Goal: Browse casually: Explore the website without a specific task or goal

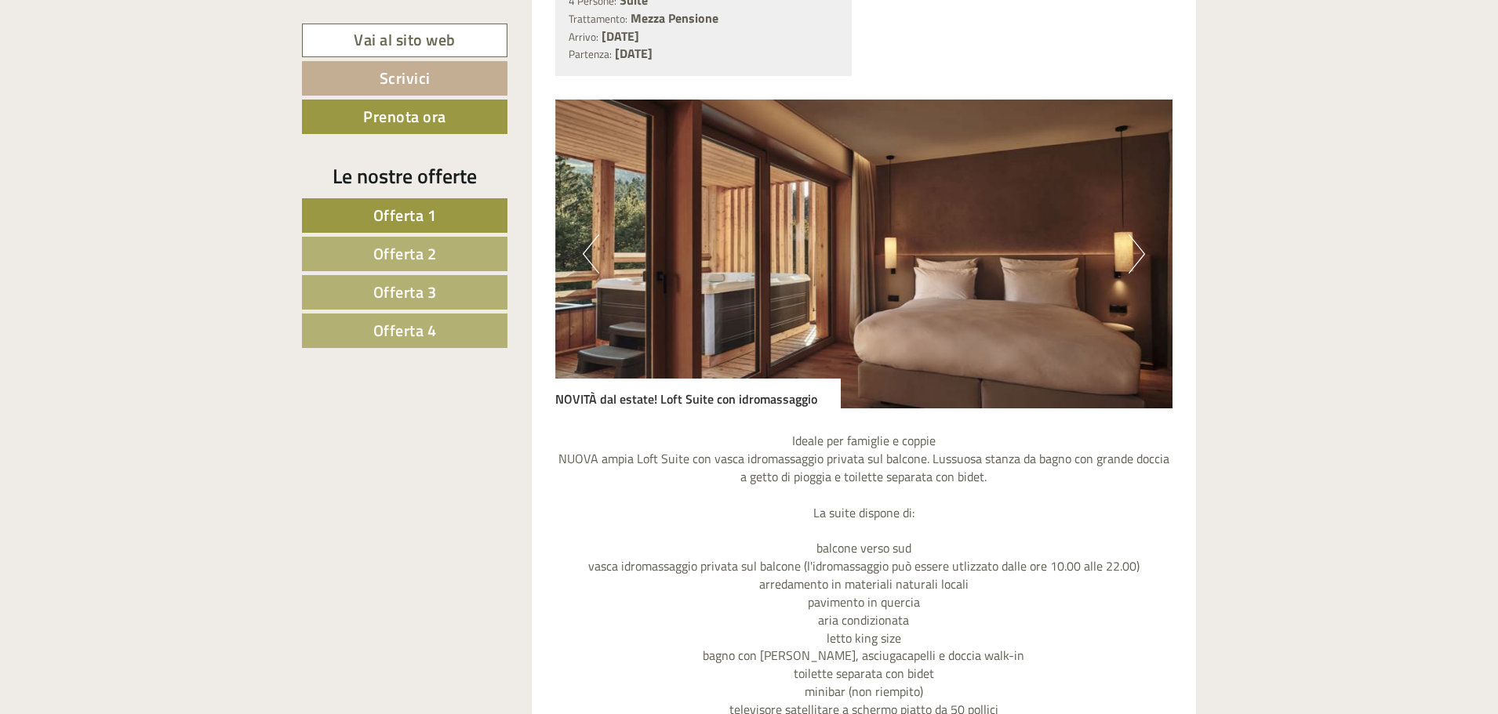
scroll to position [1176, 0]
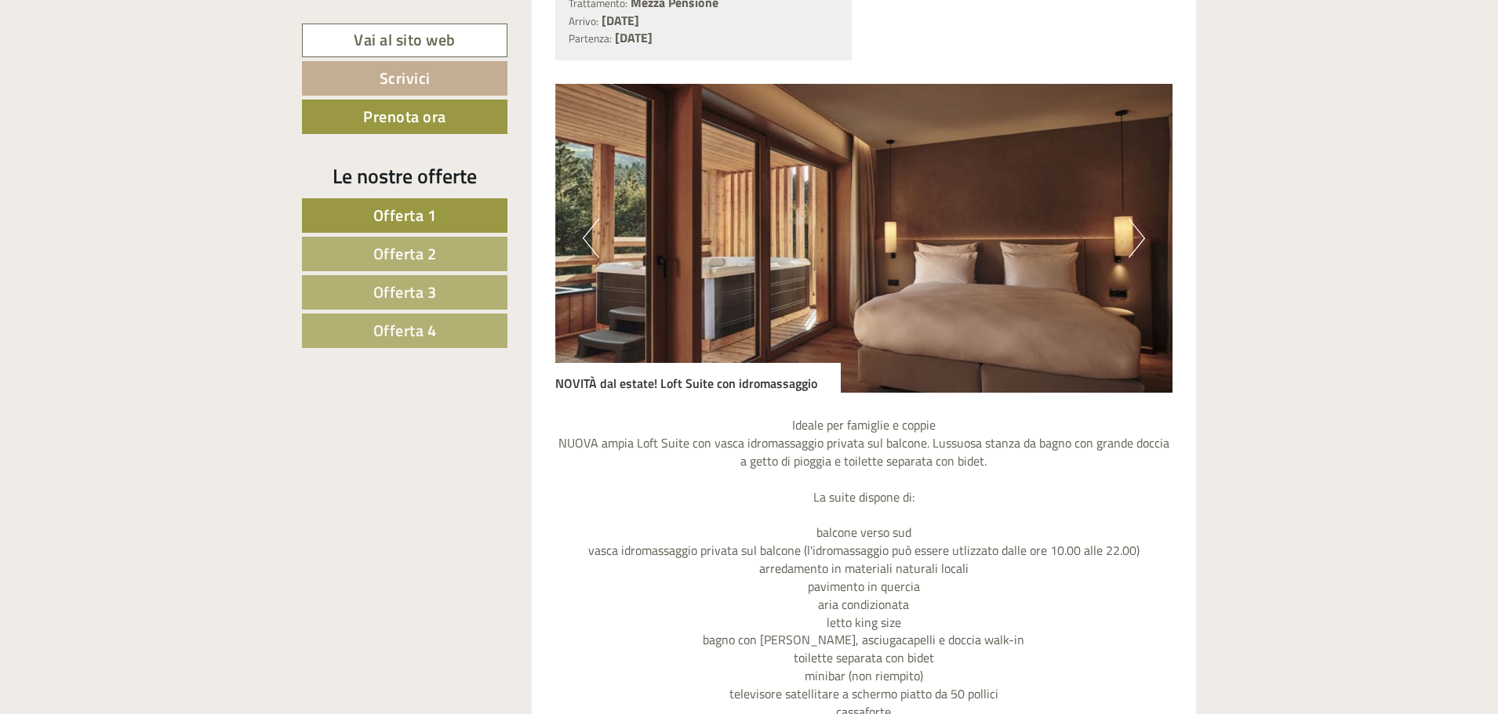
click at [1129, 251] on button "Next" at bounding box center [1136, 238] width 16 height 39
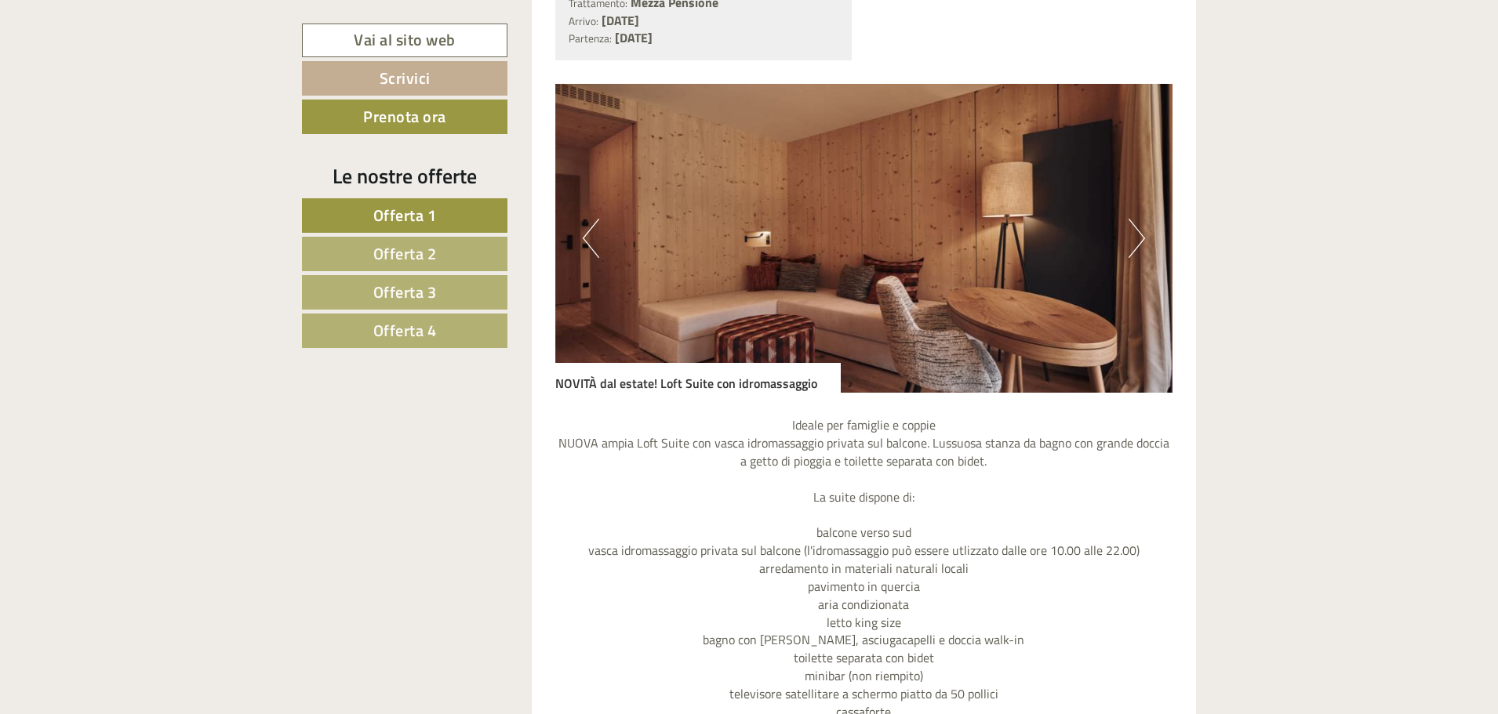
click at [1129, 250] on button "Next" at bounding box center [1136, 238] width 16 height 39
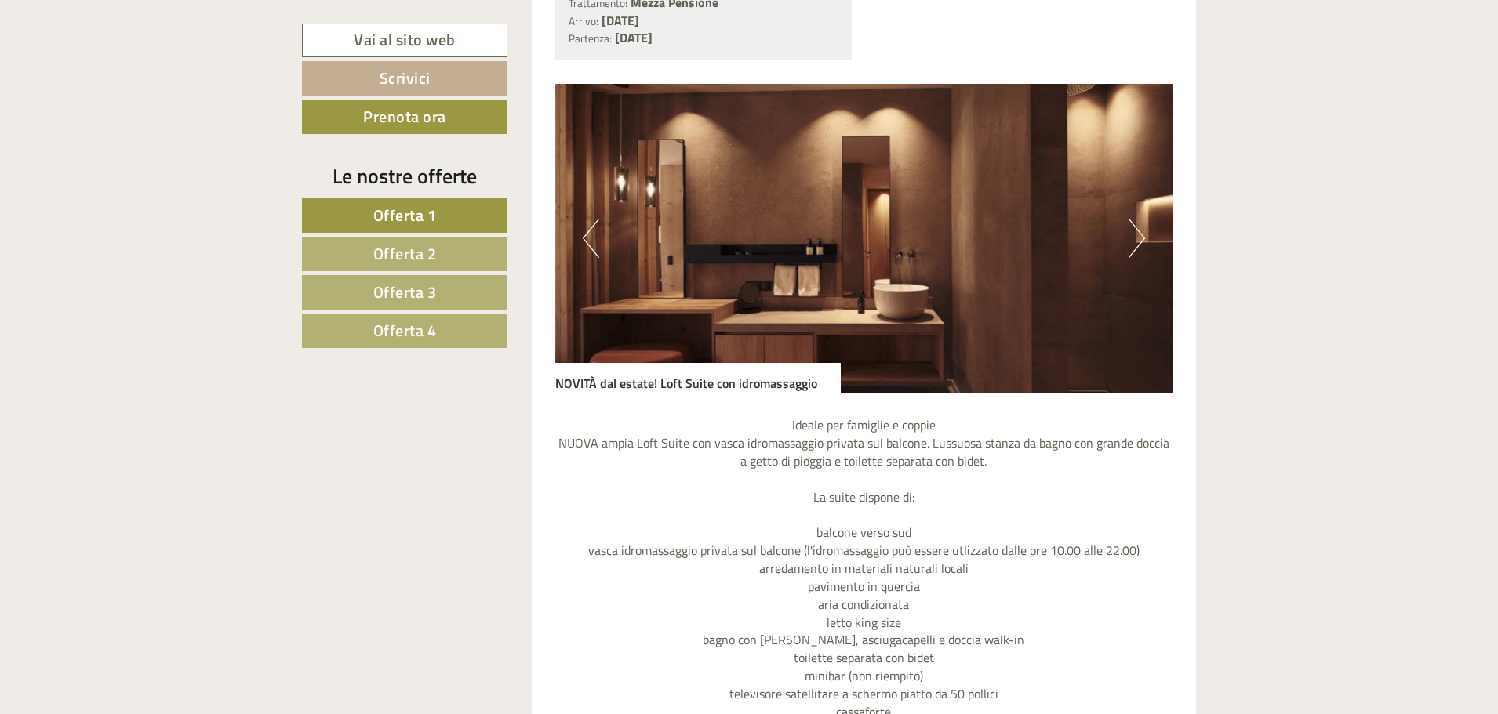
click at [1129, 250] on button "Next" at bounding box center [1136, 238] width 16 height 39
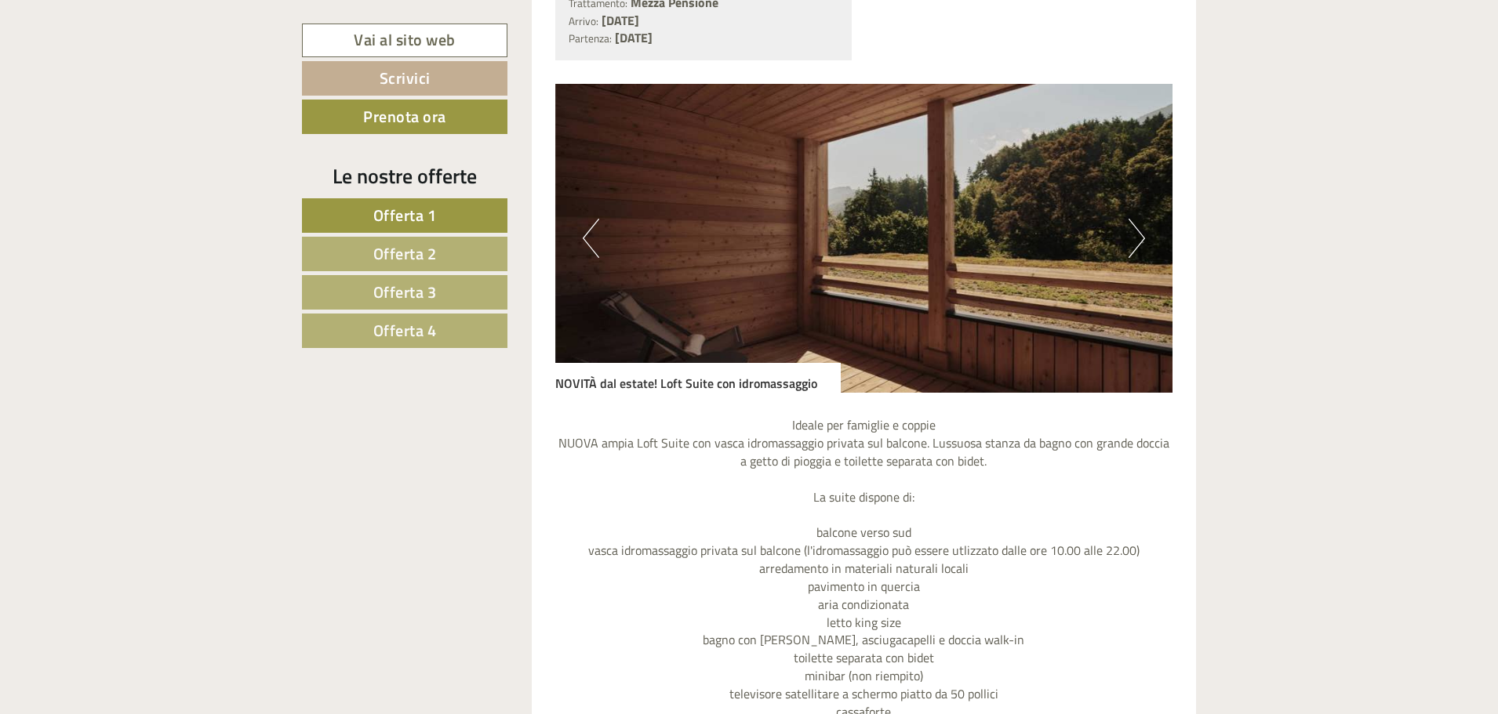
click at [1130, 249] on button "Next" at bounding box center [1136, 238] width 16 height 39
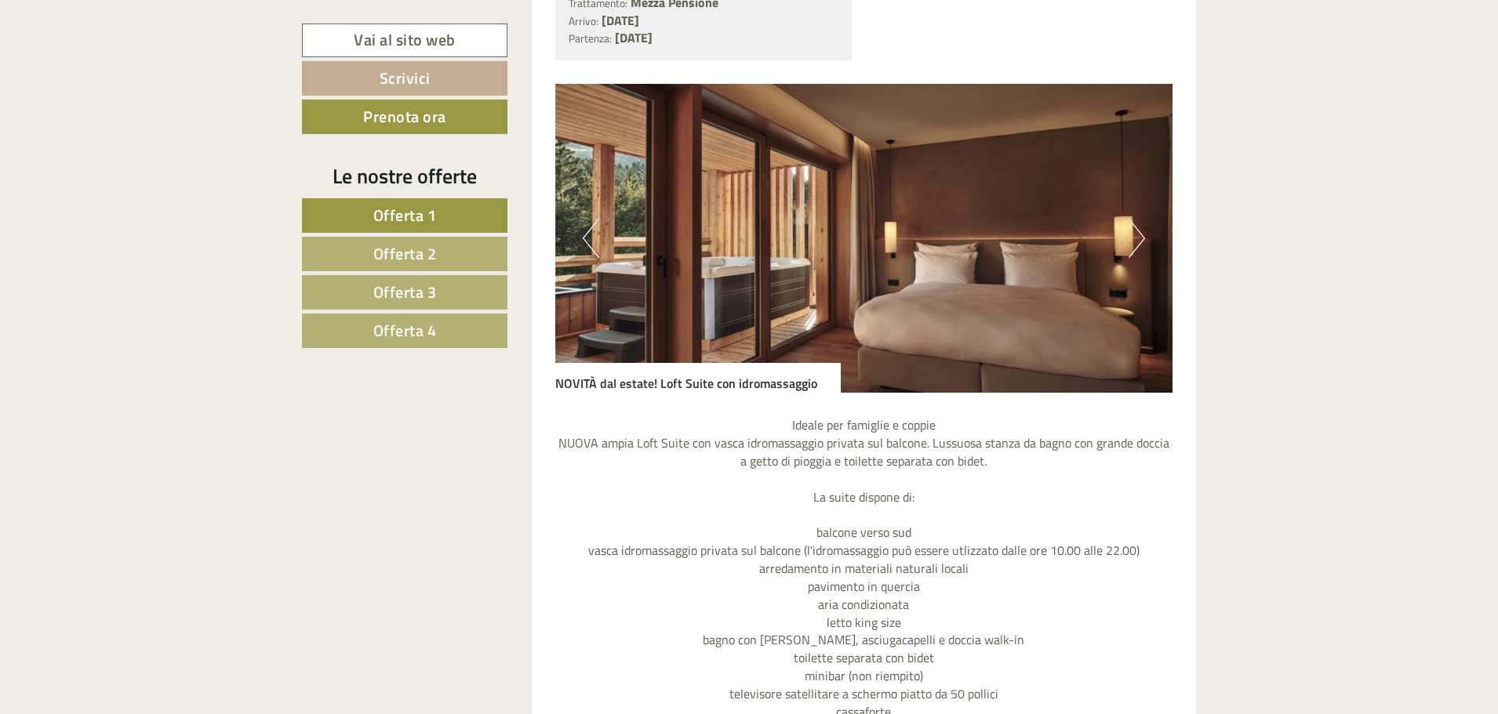
click at [1130, 249] on button "Next" at bounding box center [1136, 238] width 16 height 39
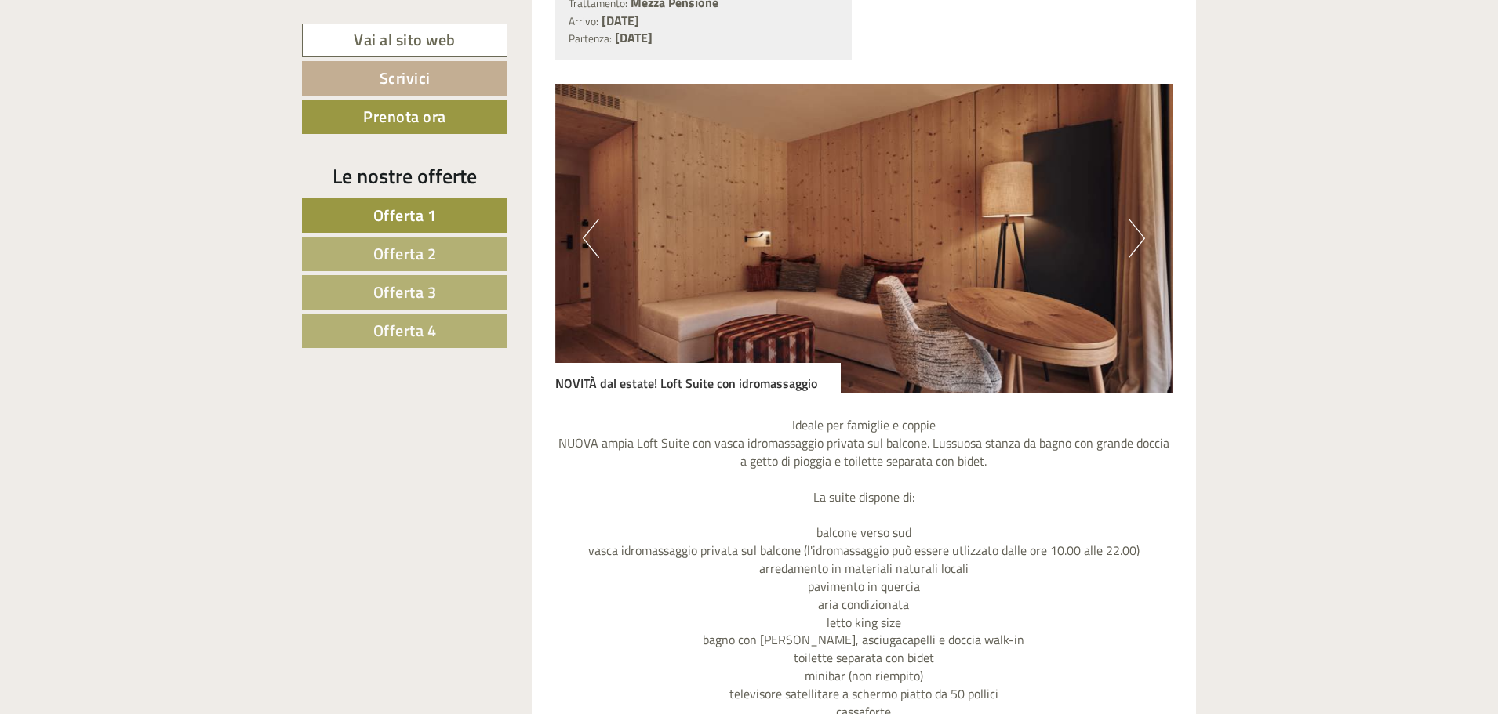
click at [1131, 249] on button "Next" at bounding box center [1136, 238] width 16 height 39
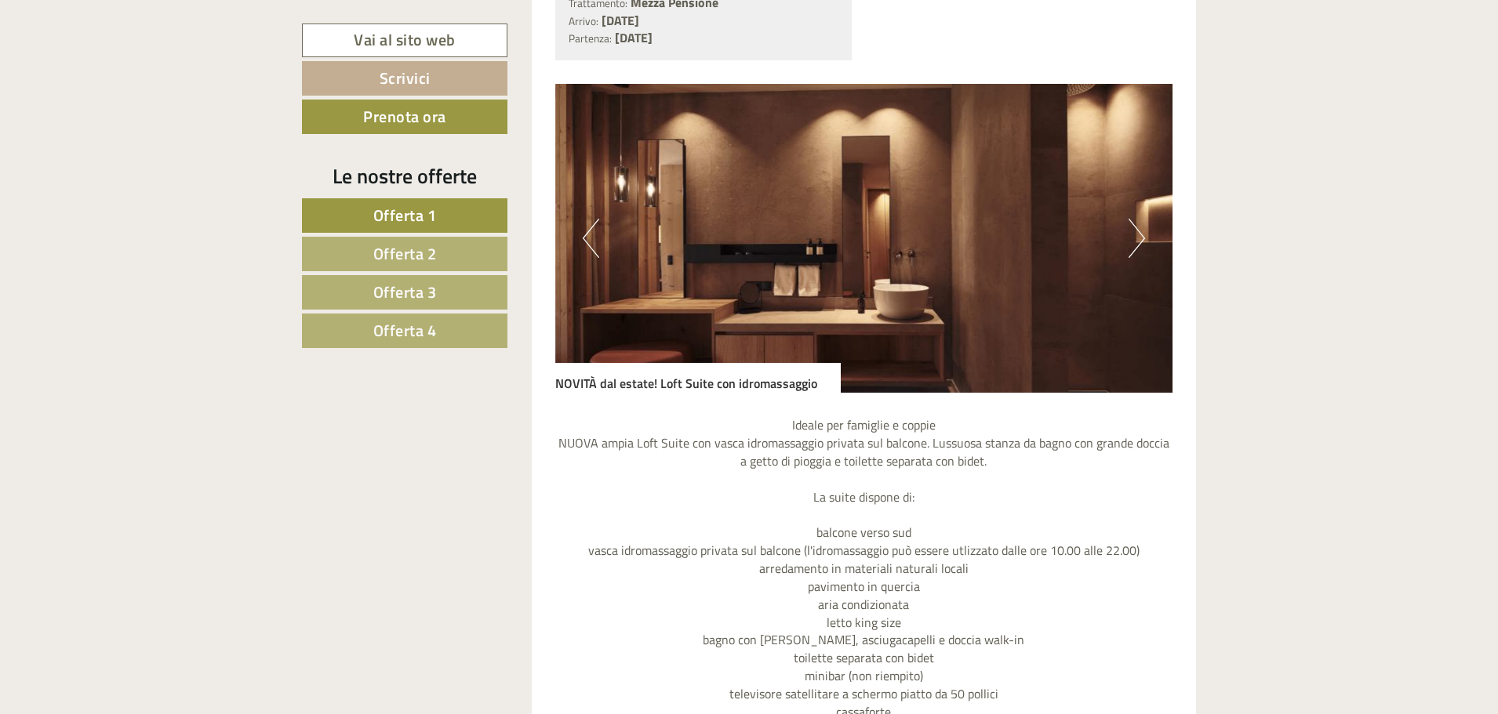
click at [1131, 249] on button "Next" at bounding box center [1136, 238] width 16 height 39
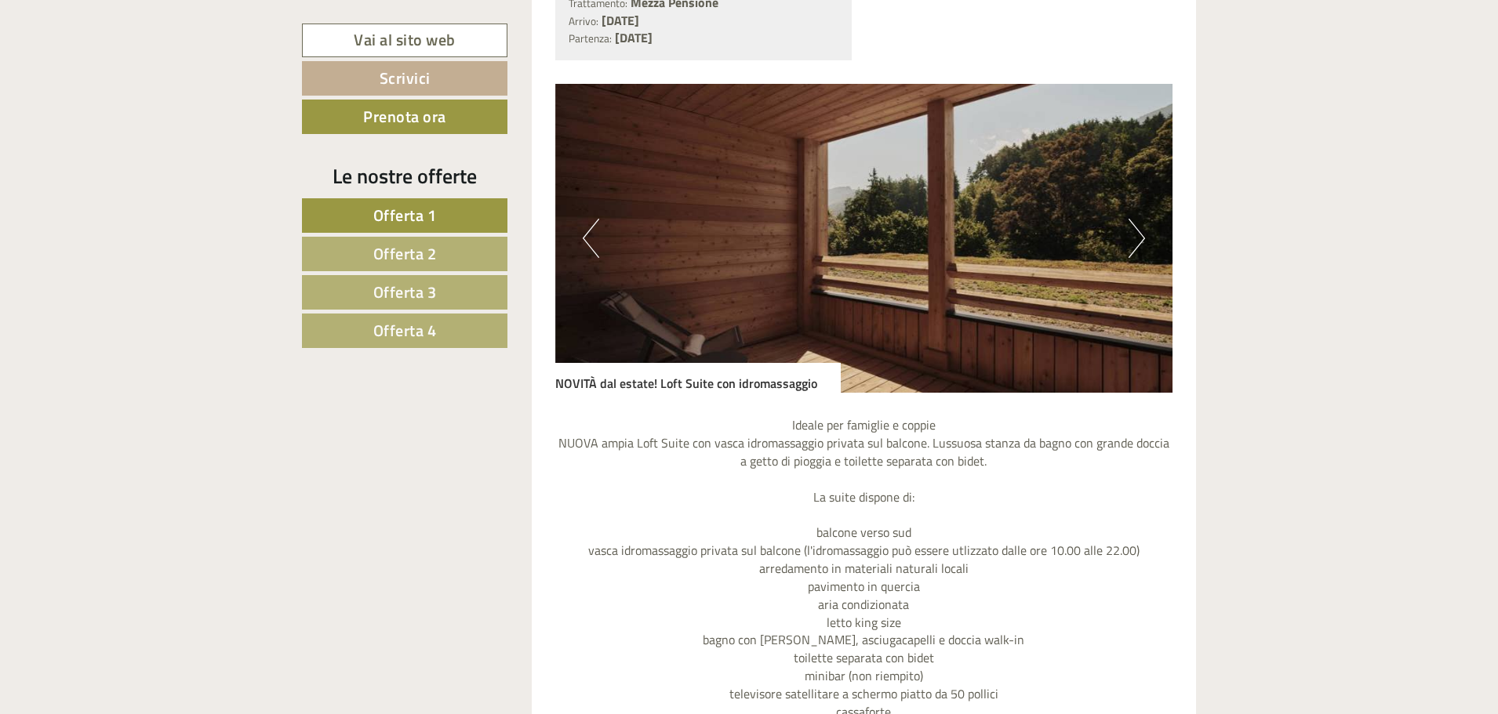
click at [1132, 249] on button "Next" at bounding box center [1136, 238] width 16 height 39
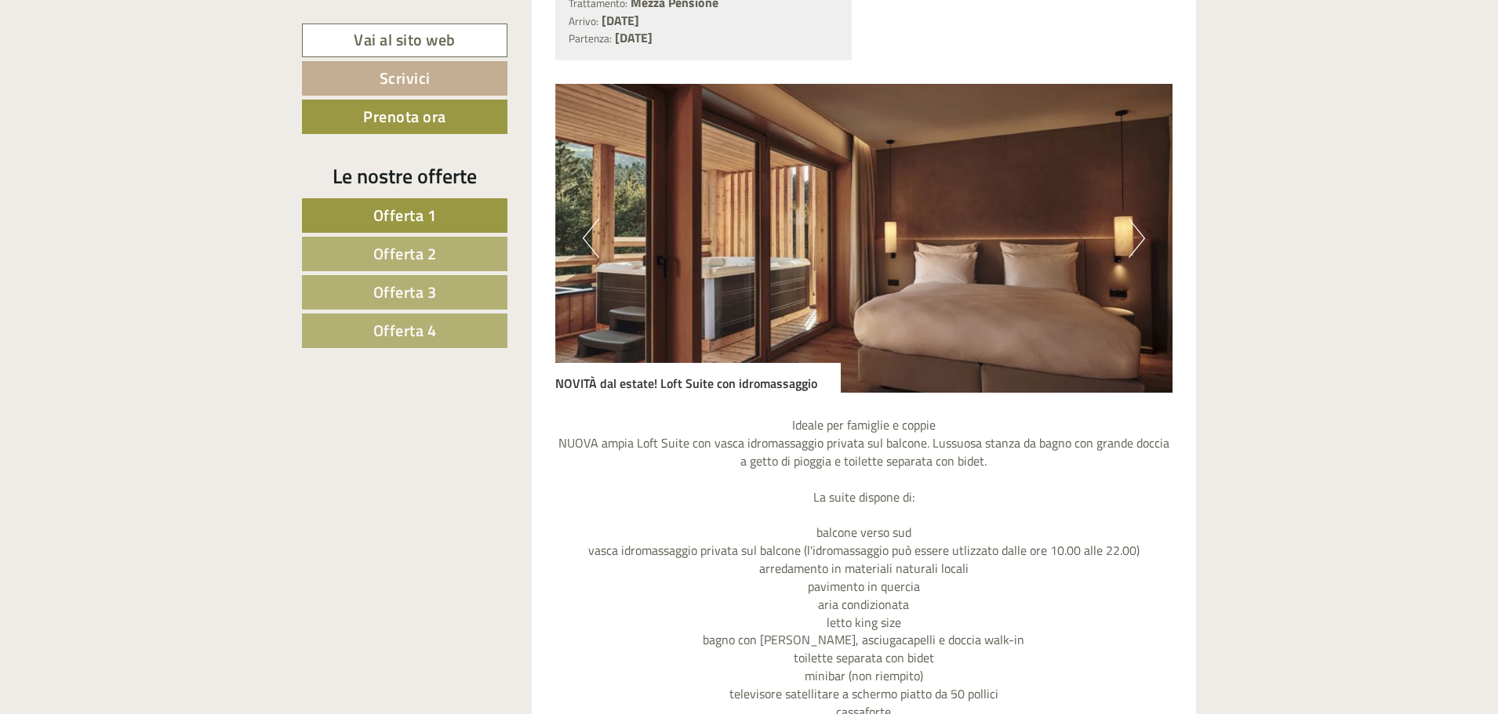
click at [1132, 249] on button "Next" at bounding box center [1136, 238] width 16 height 39
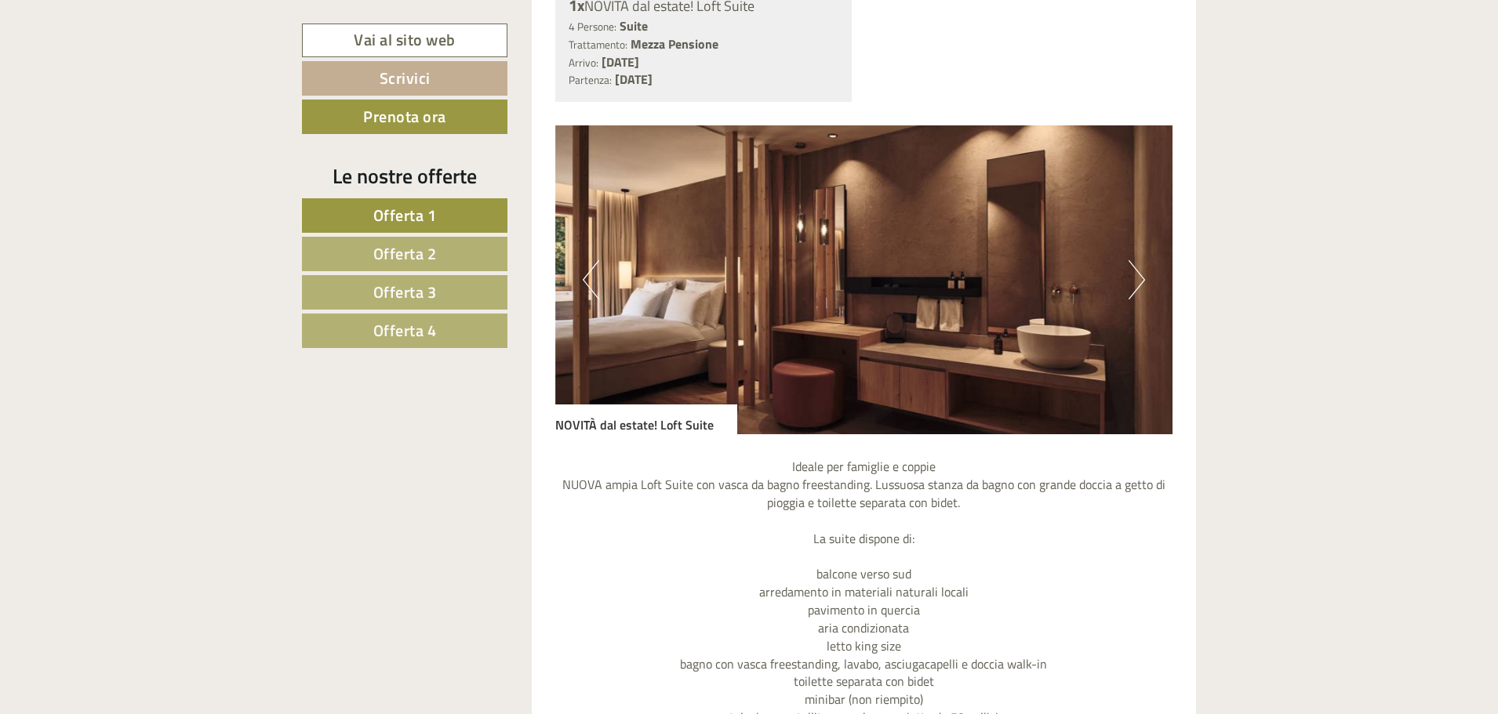
scroll to position [4078, 0]
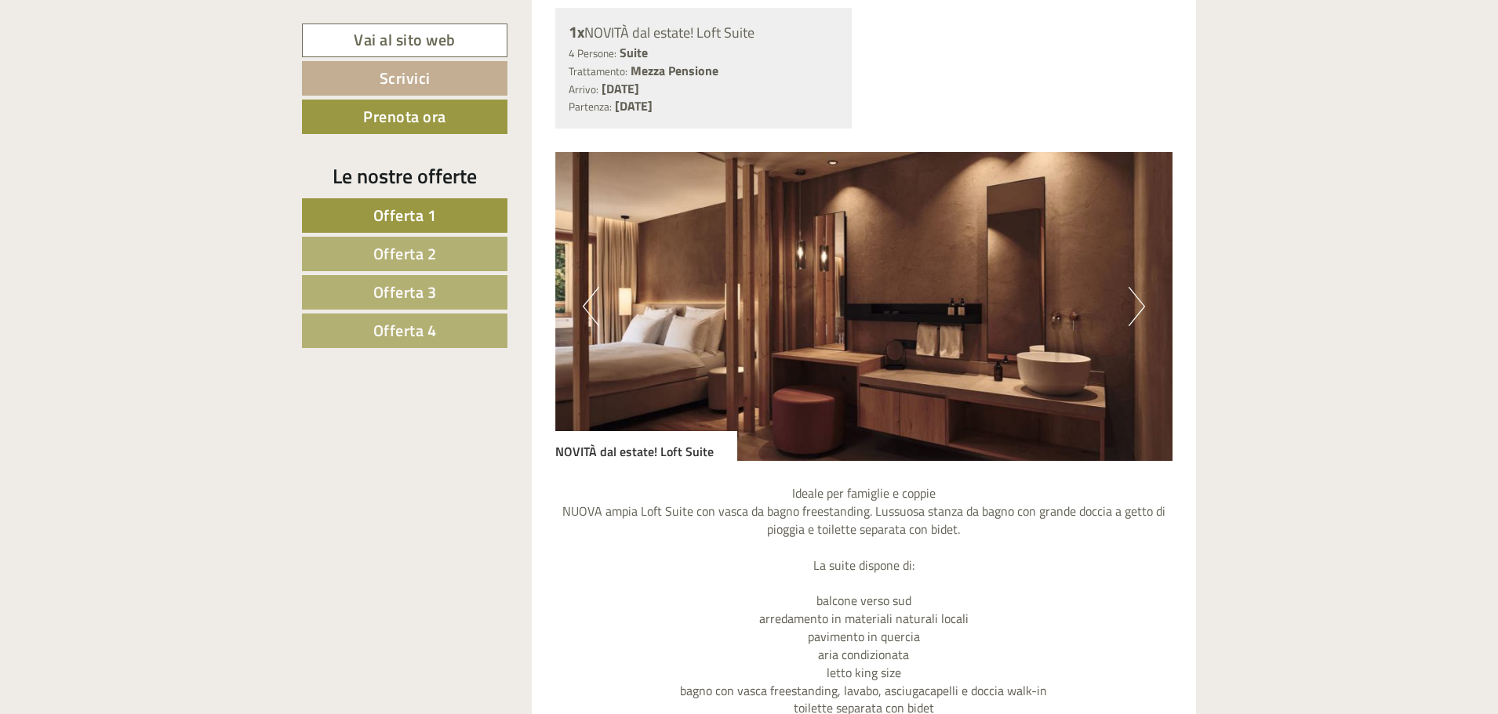
click at [1138, 298] on button "Next" at bounding box center [1136, 306] width 16 height 39
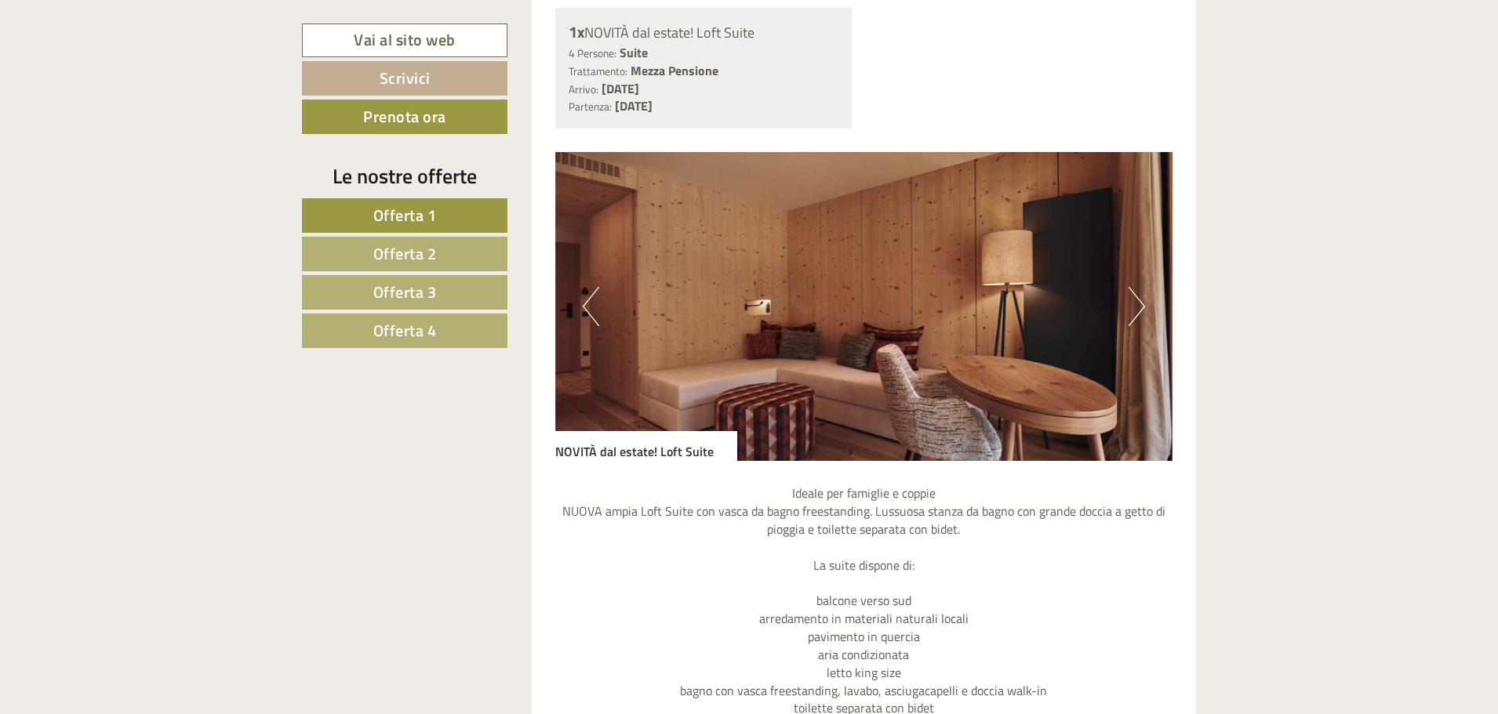
click at [1138, 298] on button "Next" at bounding box center [1136, 306] width 16 height 39
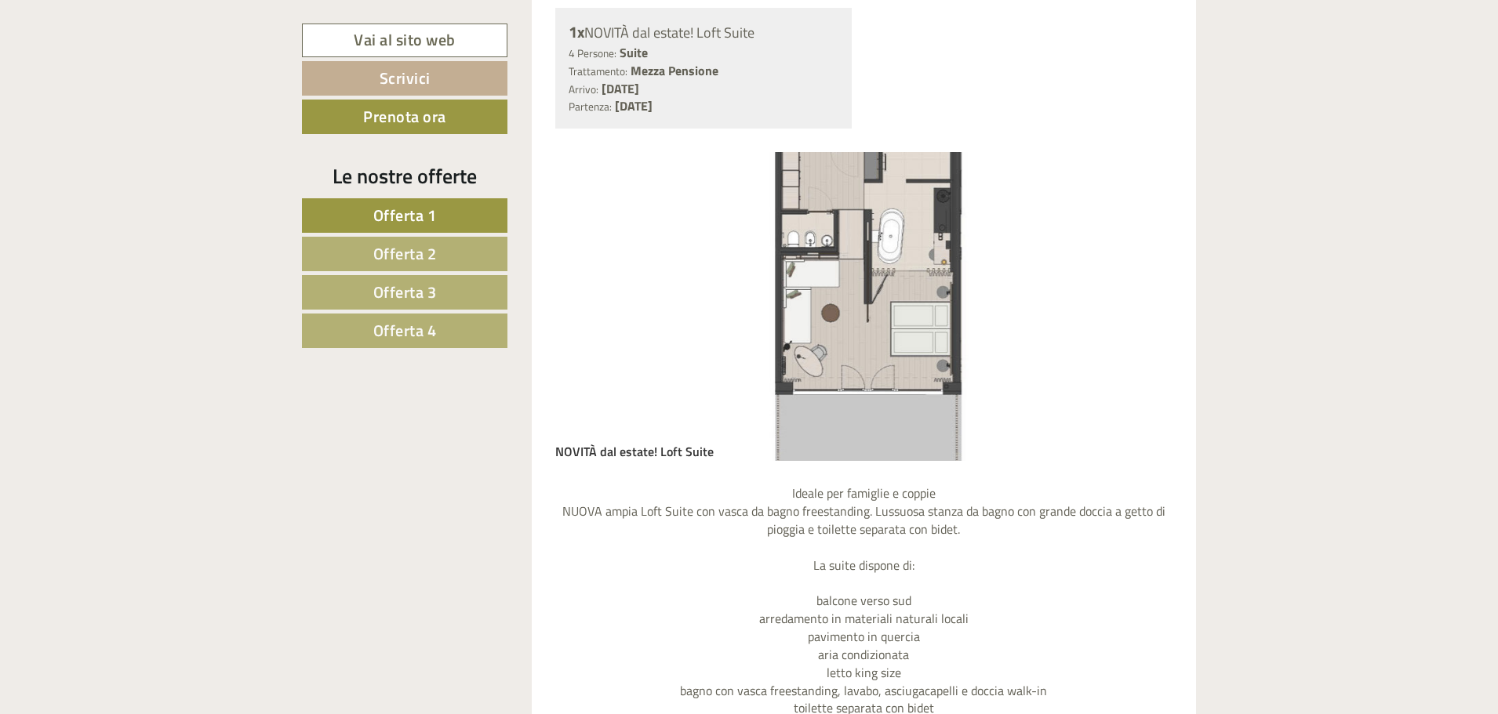
click at [1138, 298] on button "Next" at bounding box center [1136, 306] width 16 height 39
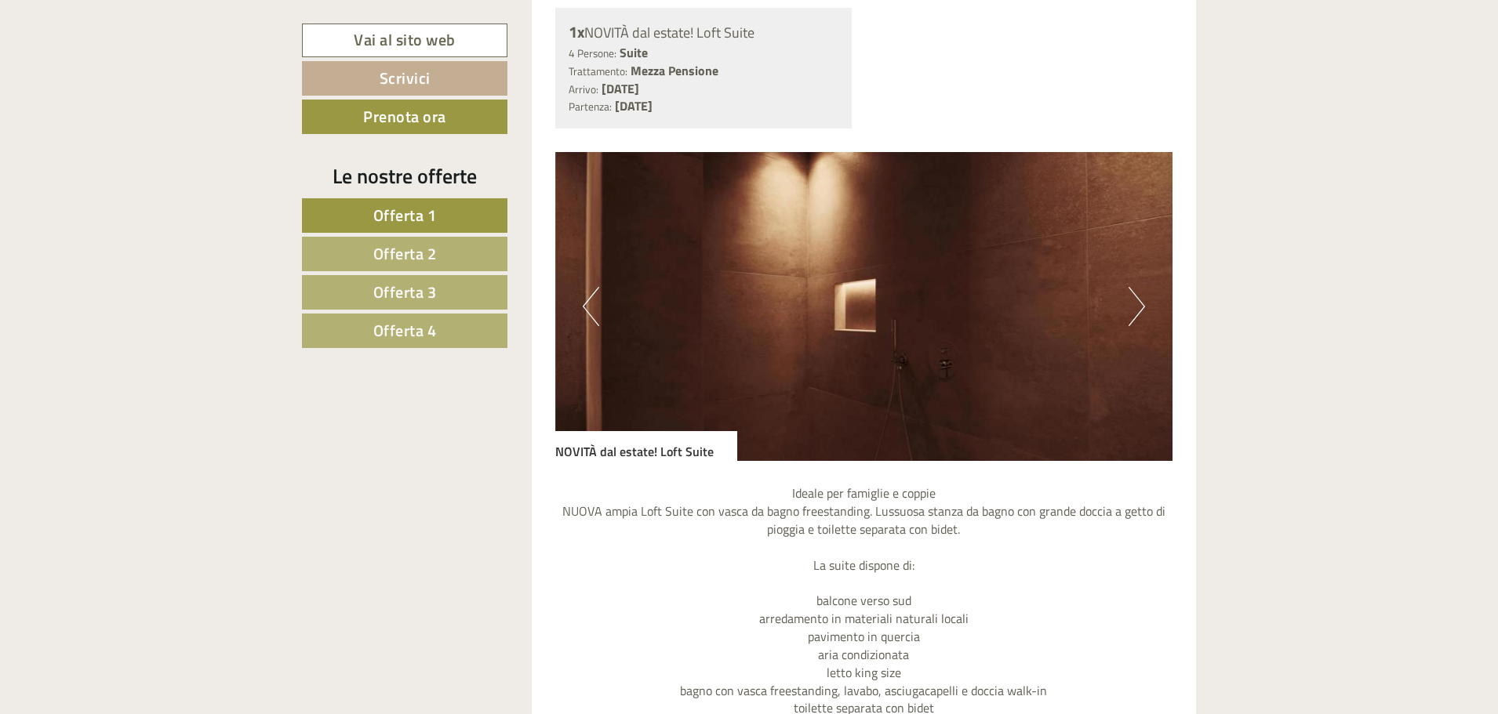
click at [1124, 278] on img at bounding box center [864, 306] width 618 height 309
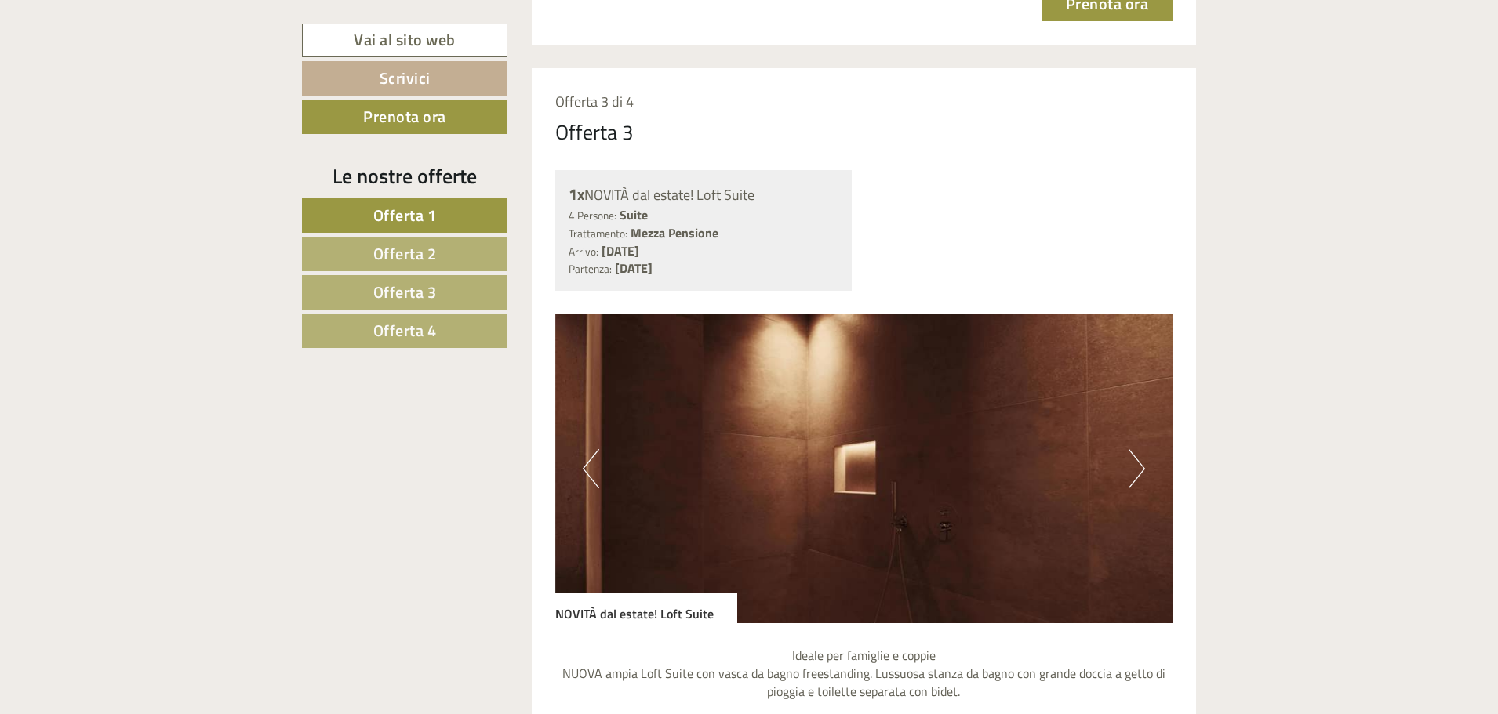
scroll to position [3685, 0]
